Goal: Task Accomplishment & Management: Manage account settings

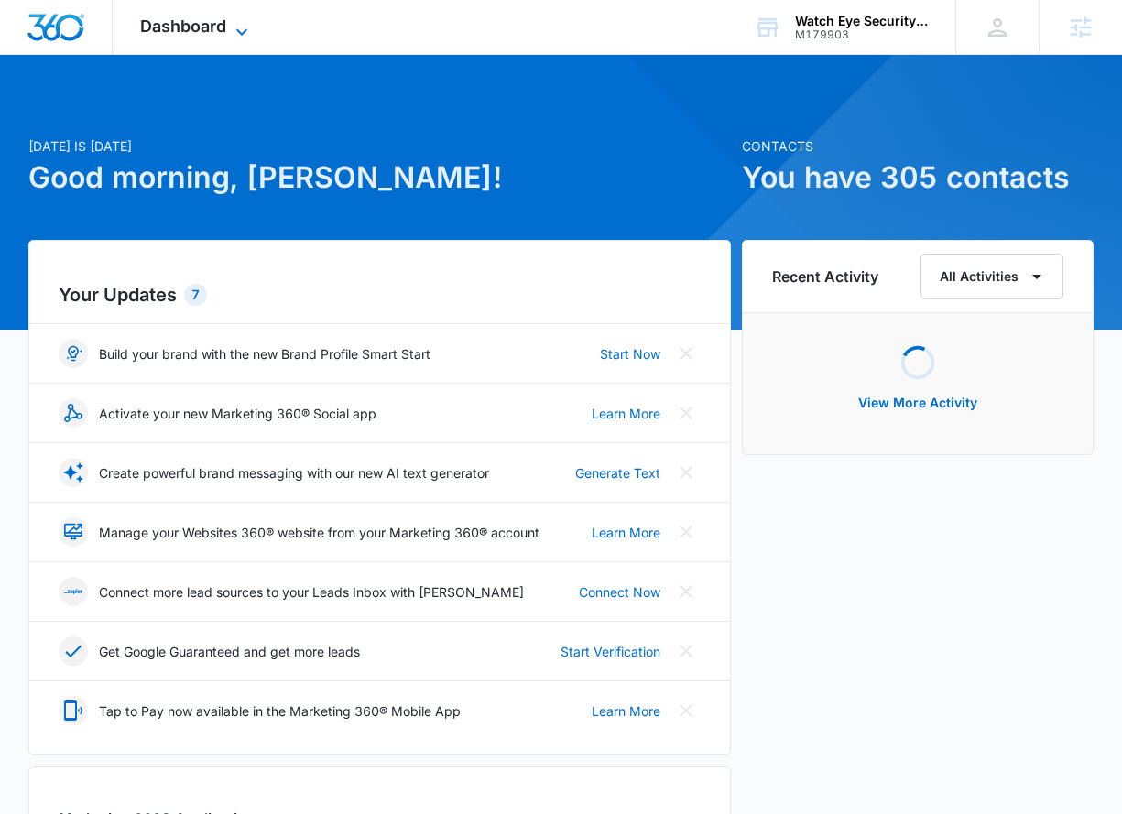
click at [213, 32] on span "Dashboard" at bounding box center [183, 25] width 86 height 19
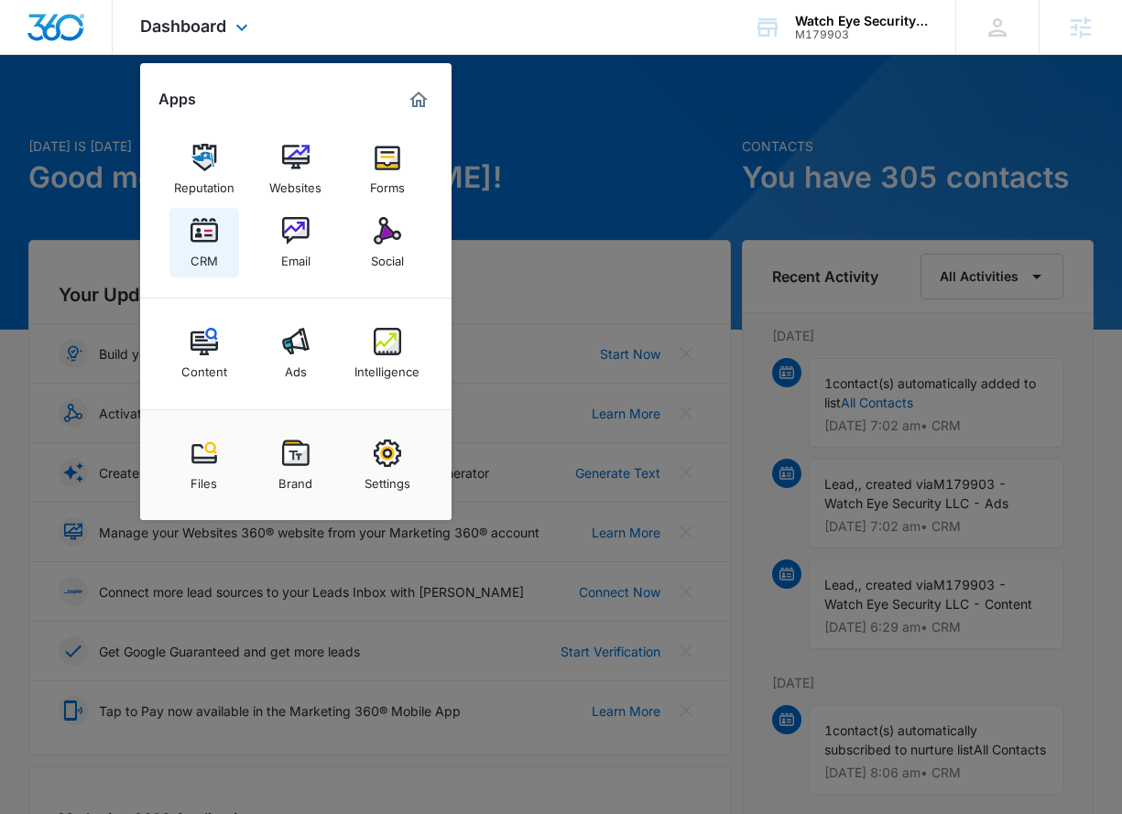
click at [223, 254] on link "CRM" at bounding box center [204, 243] width 70 height 70
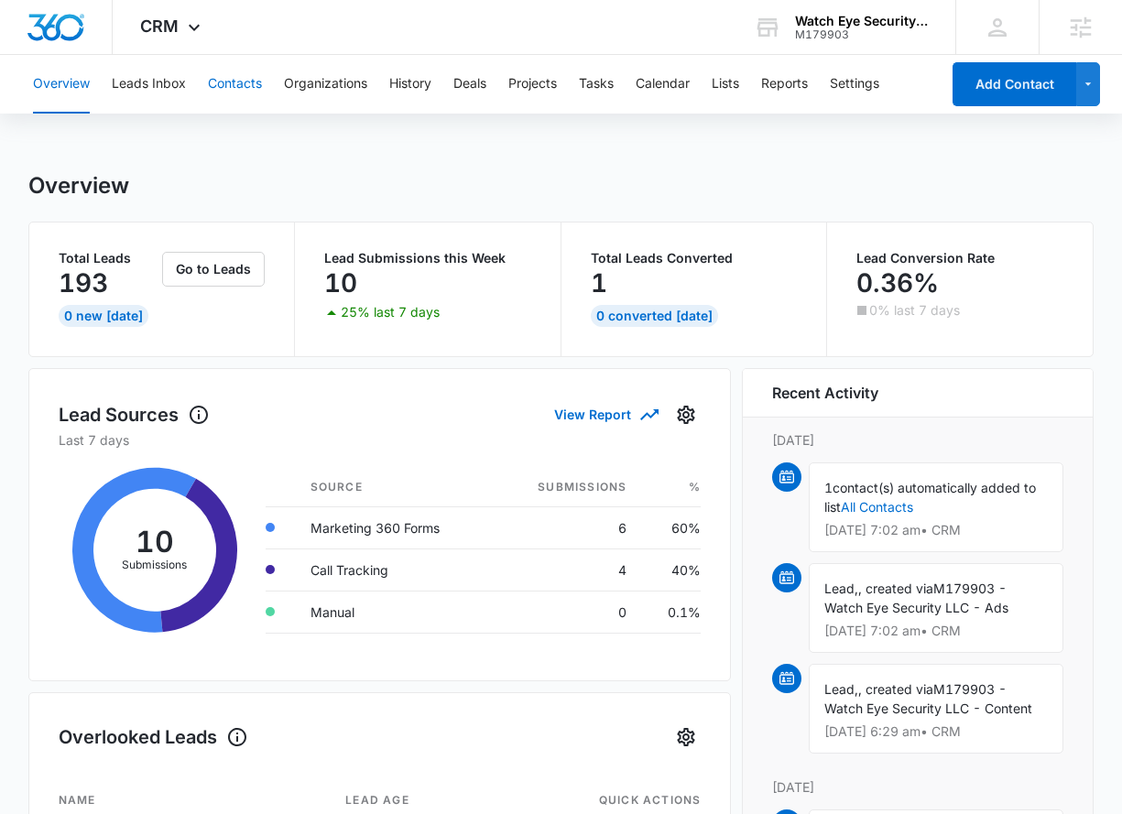
click at [246, 84] on button "Contacts" at bounding box center [235, 84] width 54 height 59
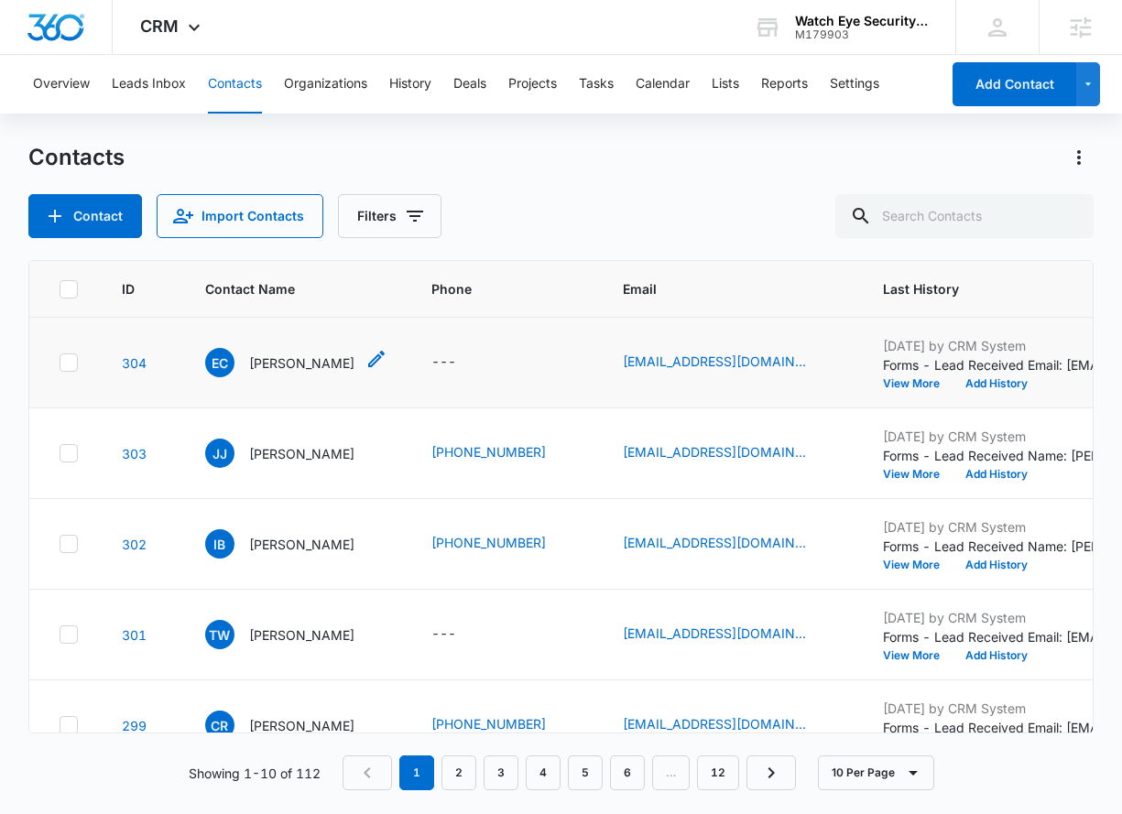
click at [276, 373] on p "[PERSON_NAME]" at bounding box center [301, 362] width 105 height 19
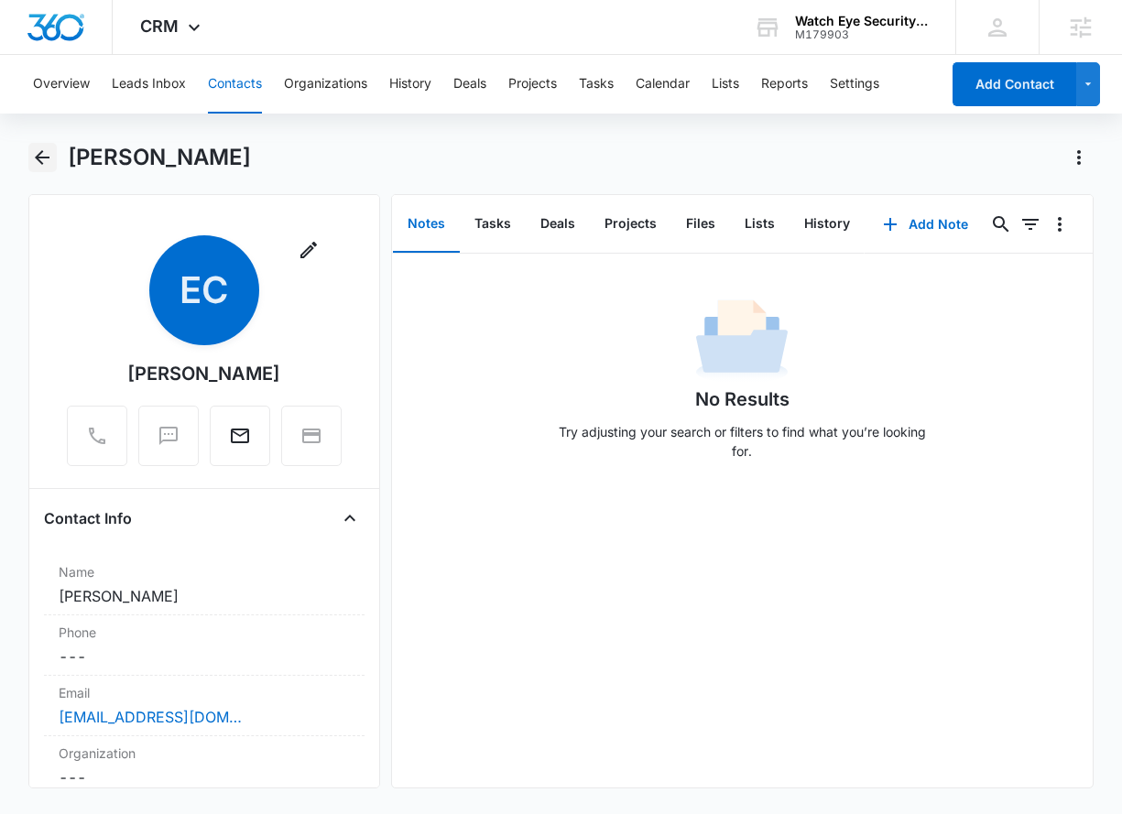
click at [41, 161] on icon "Back" at bounding box center [42, 157] width 15 height 15
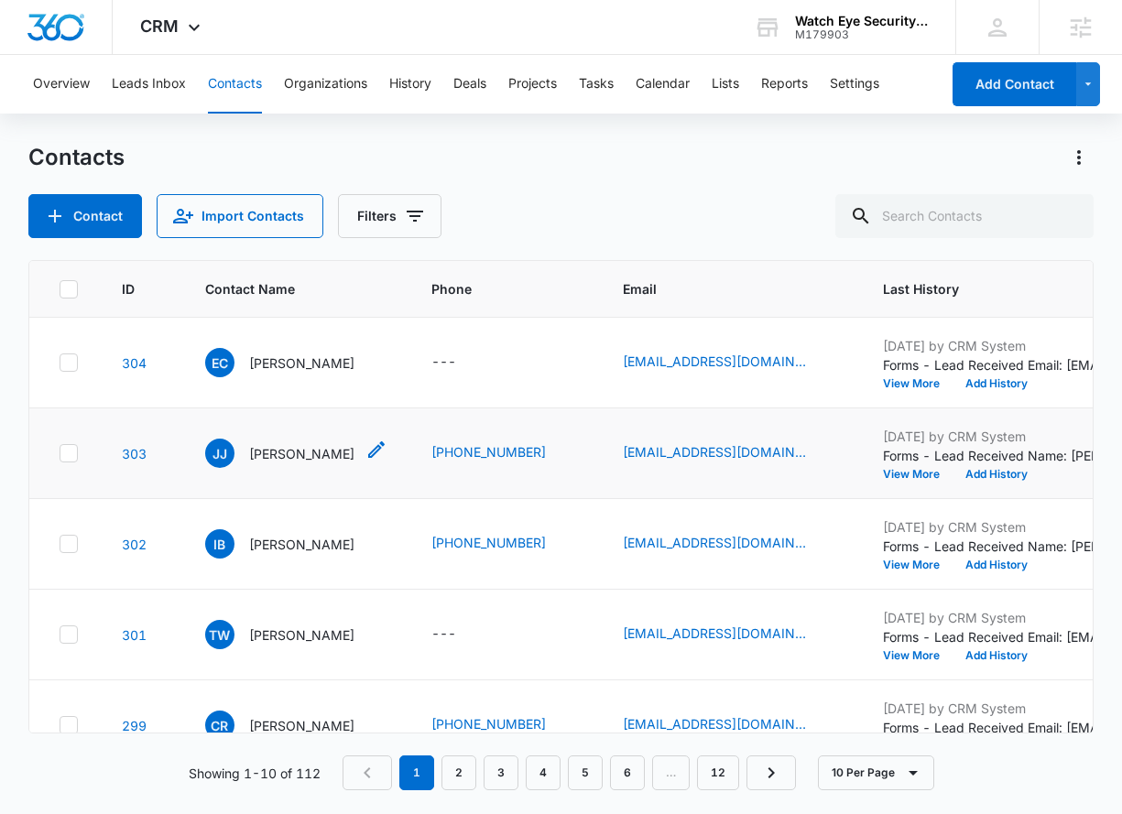
click at [294, 463] on p "[PERSON_NAME]" at bounding box center [301, 453] width 105 height 19
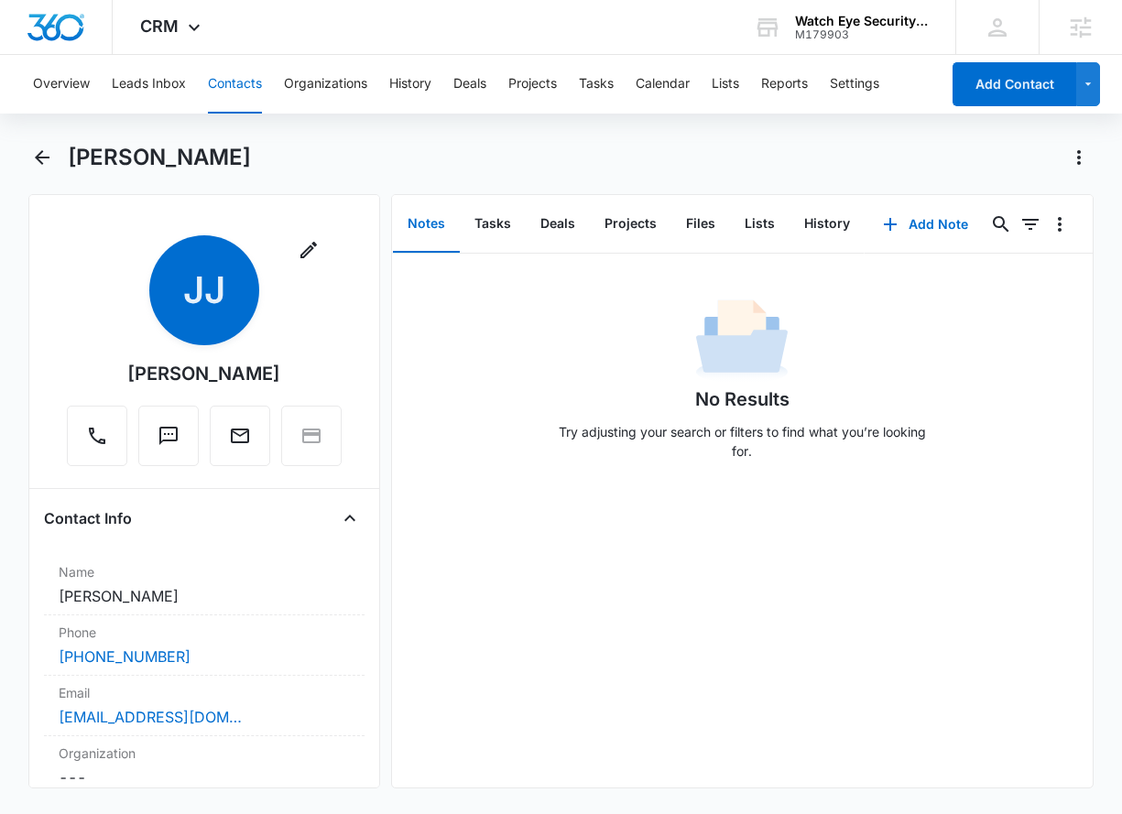
click at [16, 163] on main "[PERSON_NAME] Remove [PERSON_NAME] [PERSON_NAME] Contact Info Name Cancel Save …" at bounding box center [561, 477] width 1122 height 668
click at [47, 163] on icon "Back" at bounding box center [42, 158] width 22 height 22
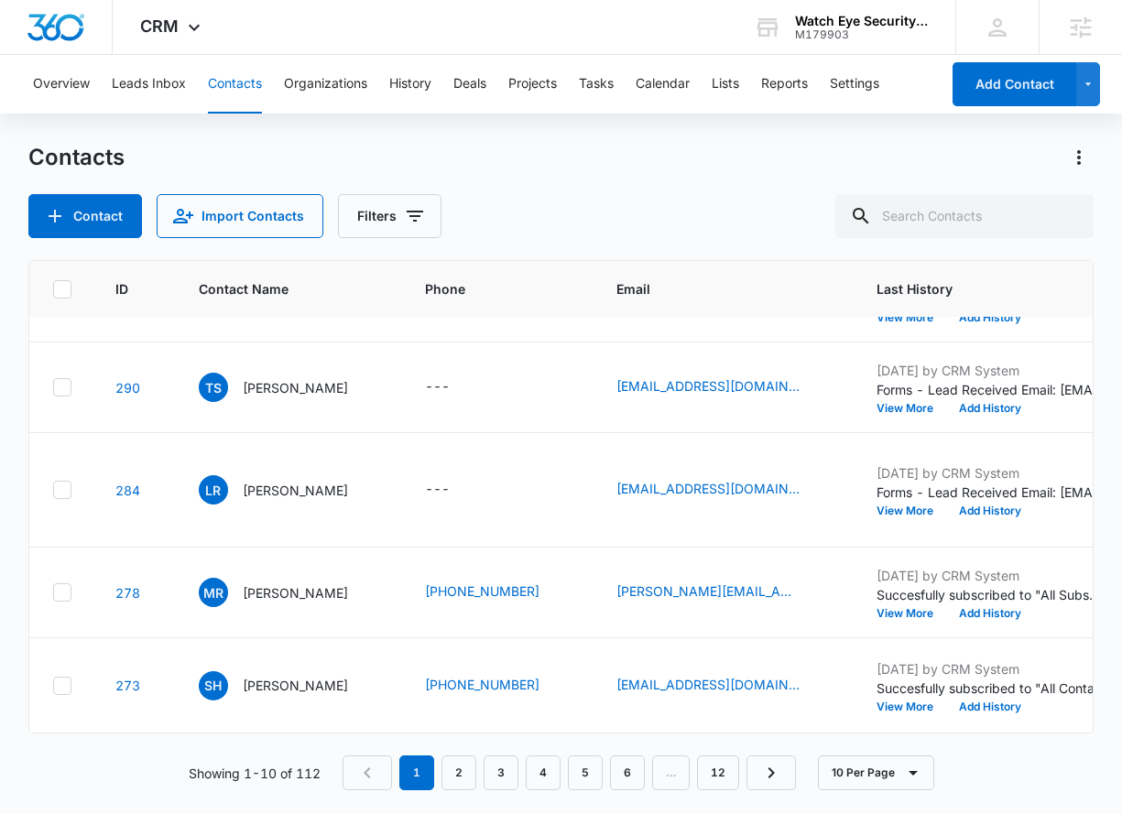
scroll to position [845, 6]
click at [293, 676] on p "[PERSON_NAME]" at bounding box center [295, 685] width 105 height 19
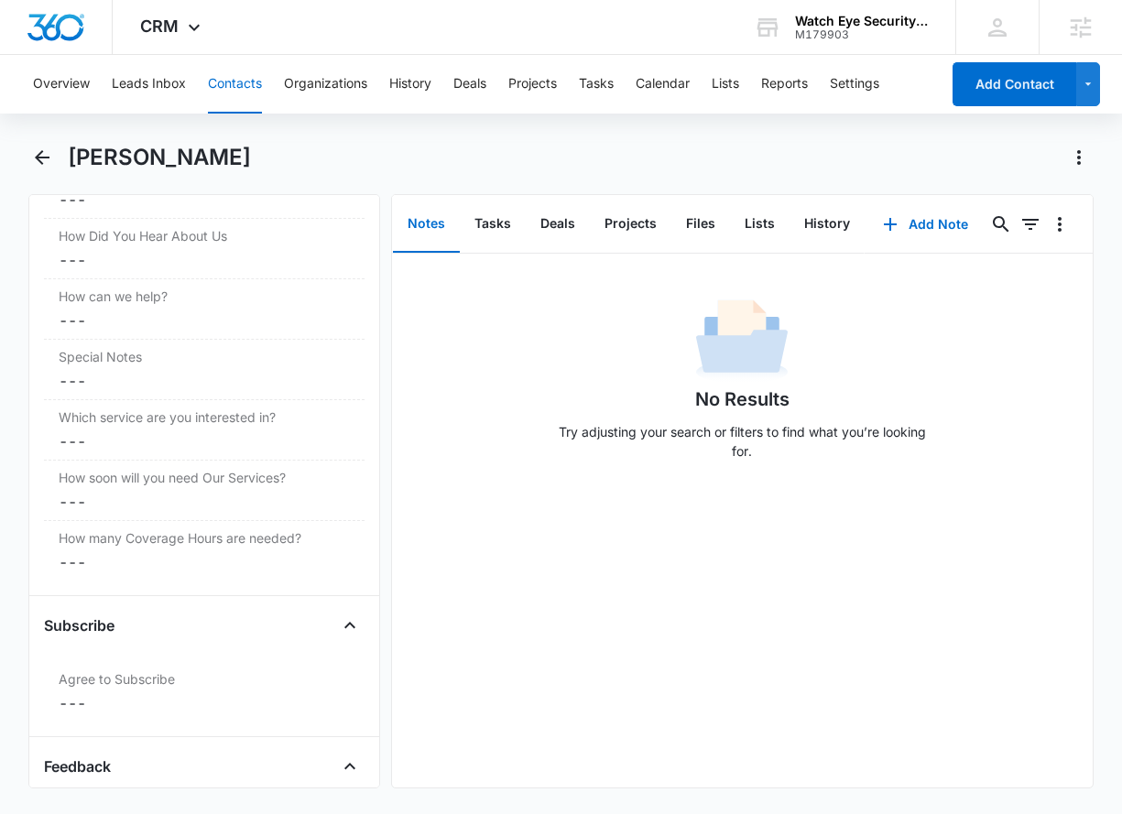
scroll to position [1916, 0]
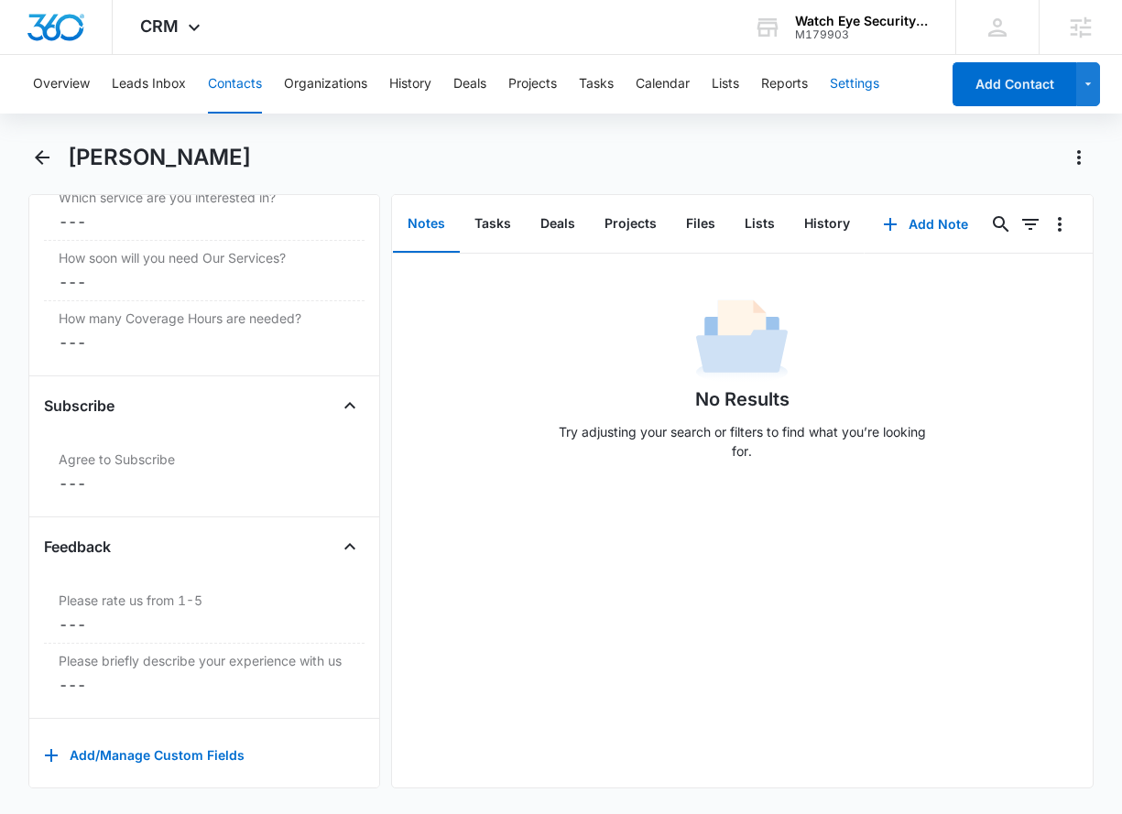
click at [859, 81] on button "Settings" at bounding box center [854, 84] width 49 height 59
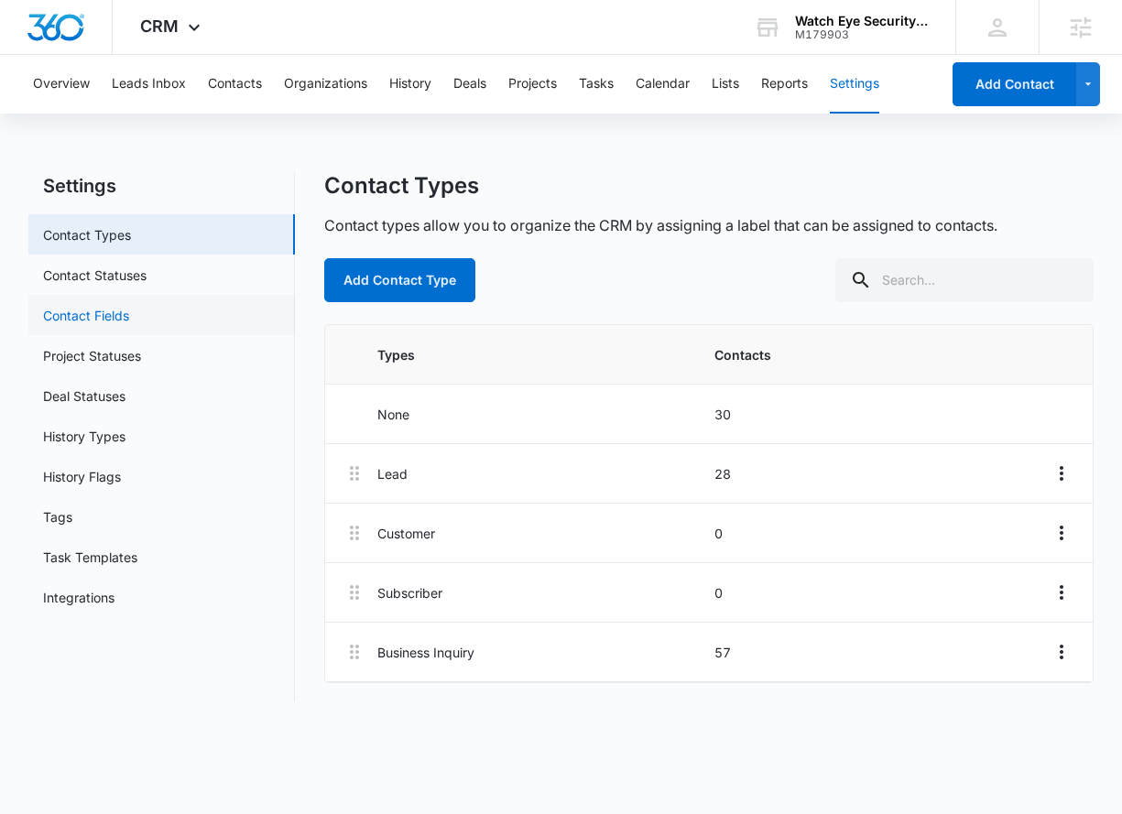
click at [103, 308] on link "Contact Fields" at bounding box center [86, 315] width 86 height 19
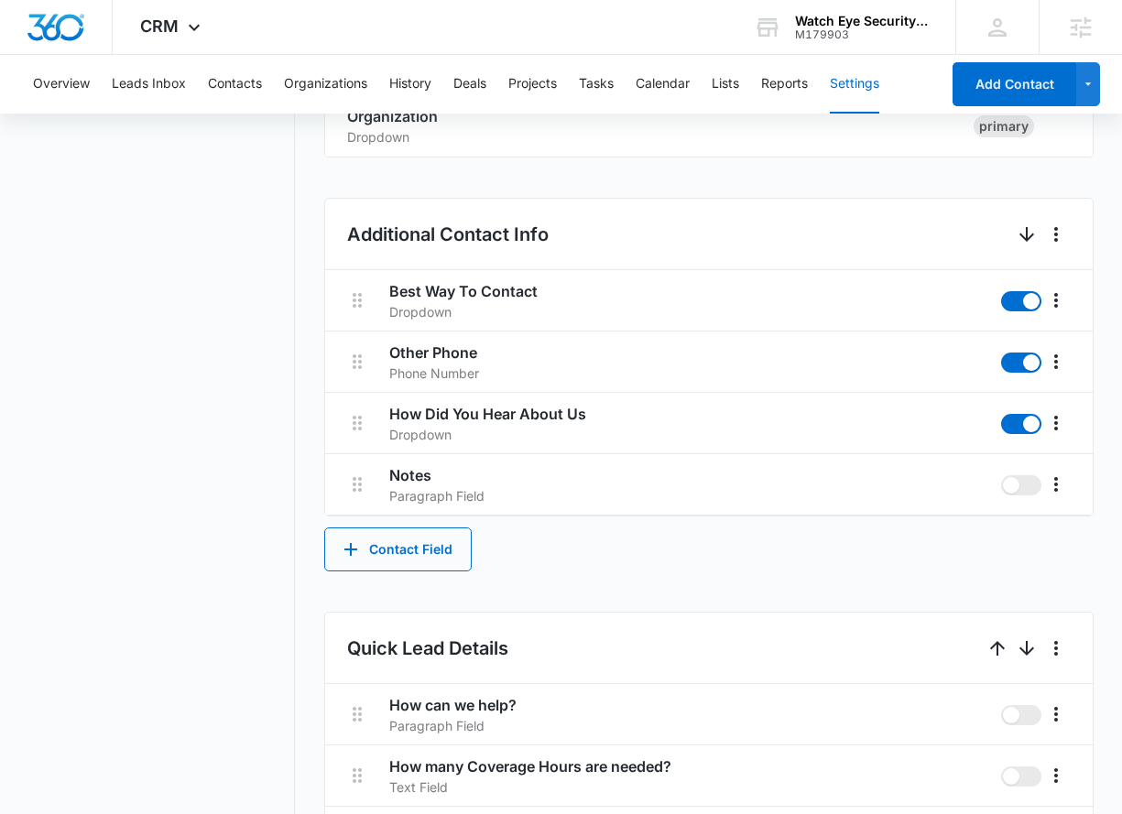
scroll to position [1402, 0]
